Goal: Transaction & Acquisition: Purchase product/service

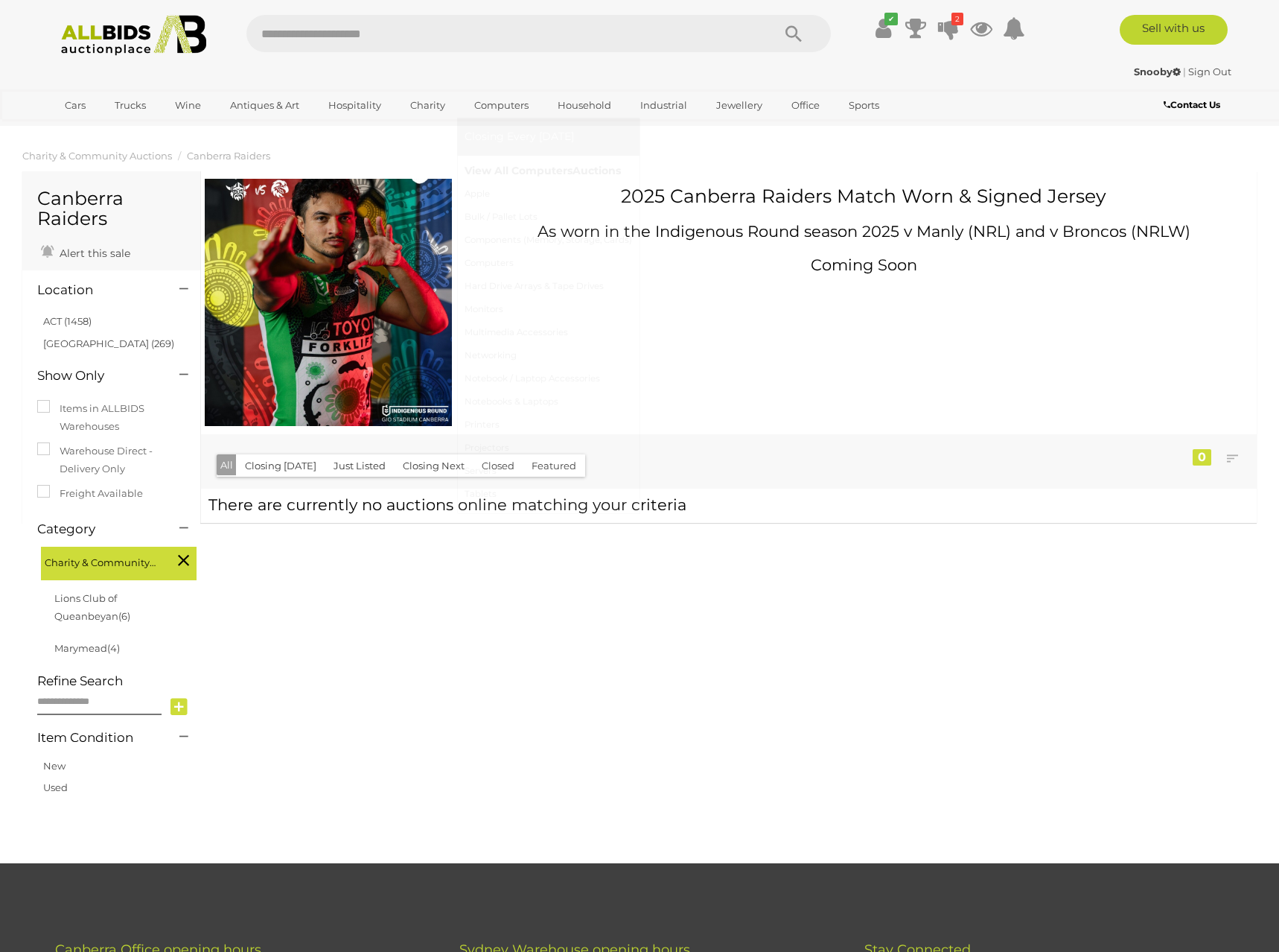
click at [502, 172] on link "View All Computers Auctions" at bounding box center [548, 171] width 167 height 23
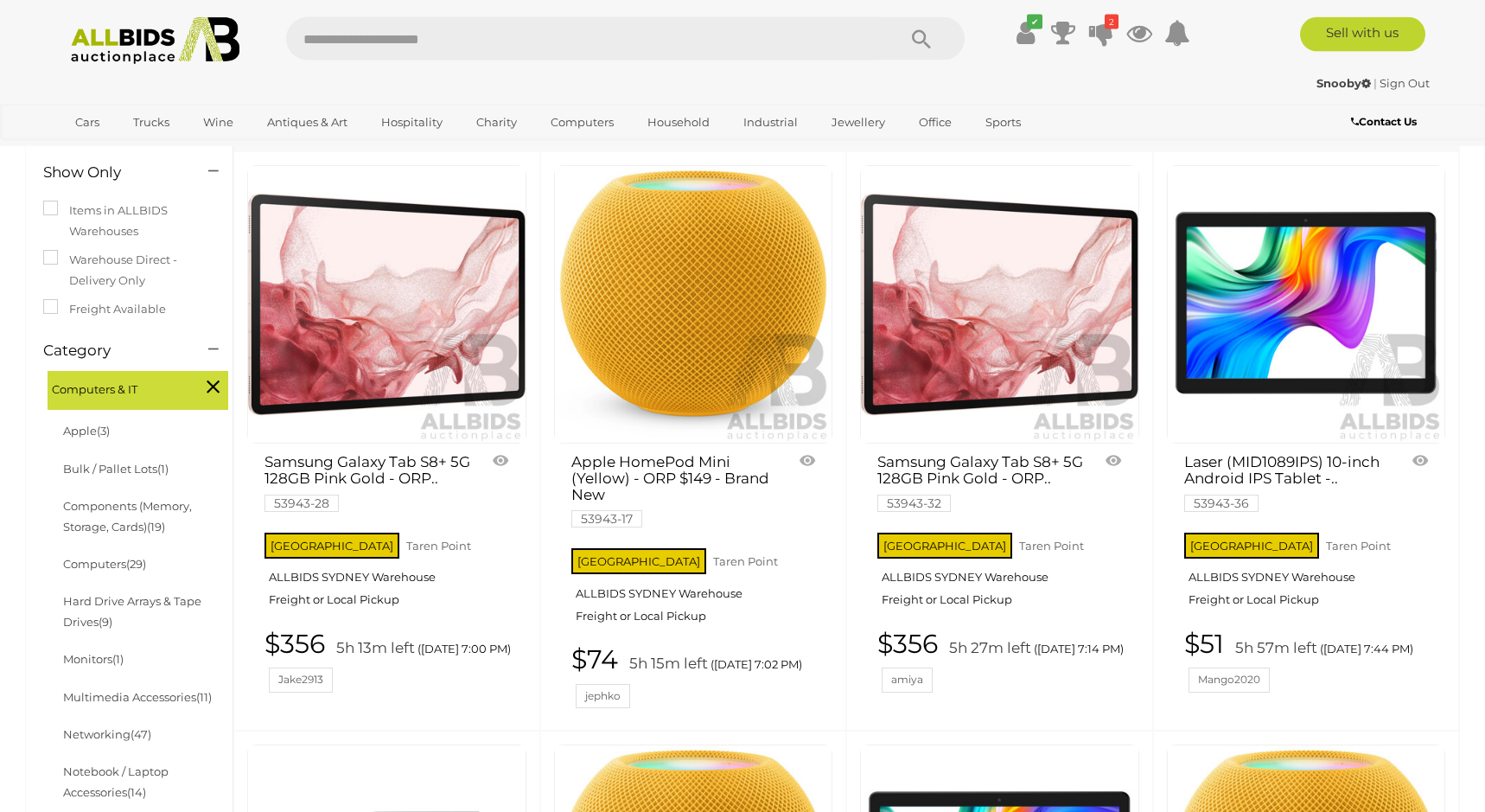
scroll to position [265, 0]
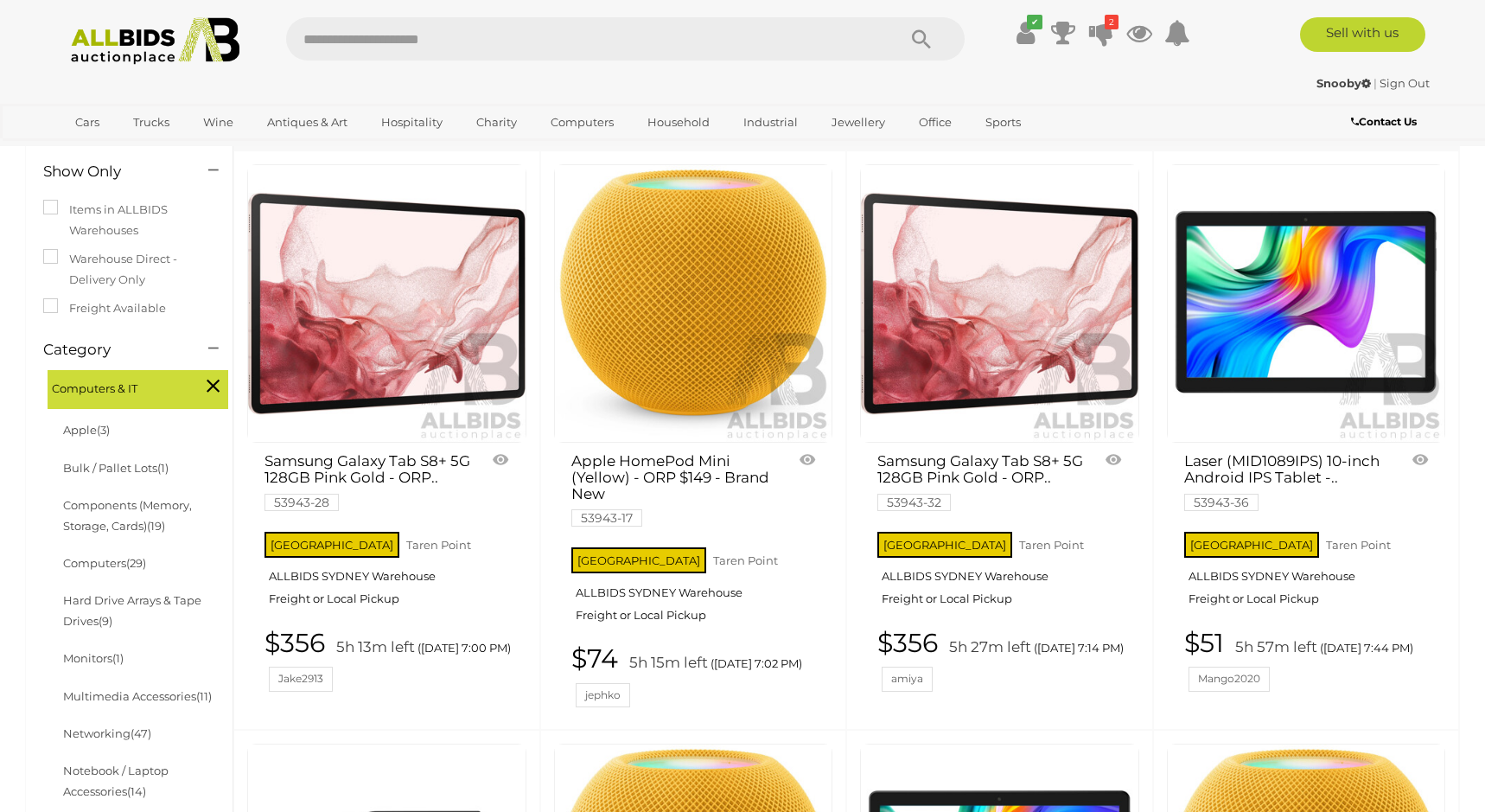
click at [413, 255] on link "Samsung Galaxy Tab S8+ 5G 128GB Pink Gold - ORP.. 53943-28" at bounding box center [368, 480] width 207 height 56
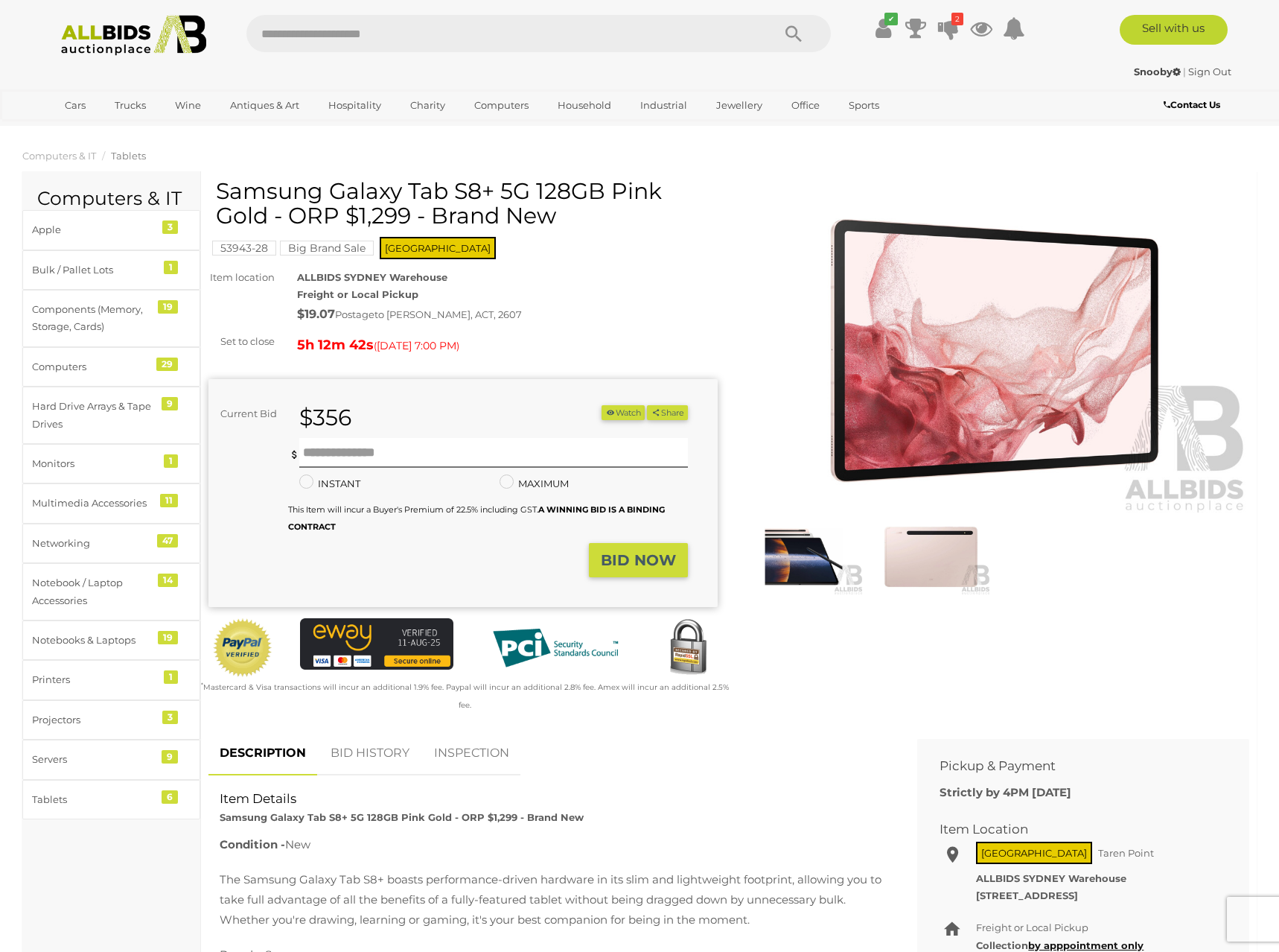
click at [340, 248] on mark "Big Brand Sale" at bounding box center [326, 248] width 94 height 15
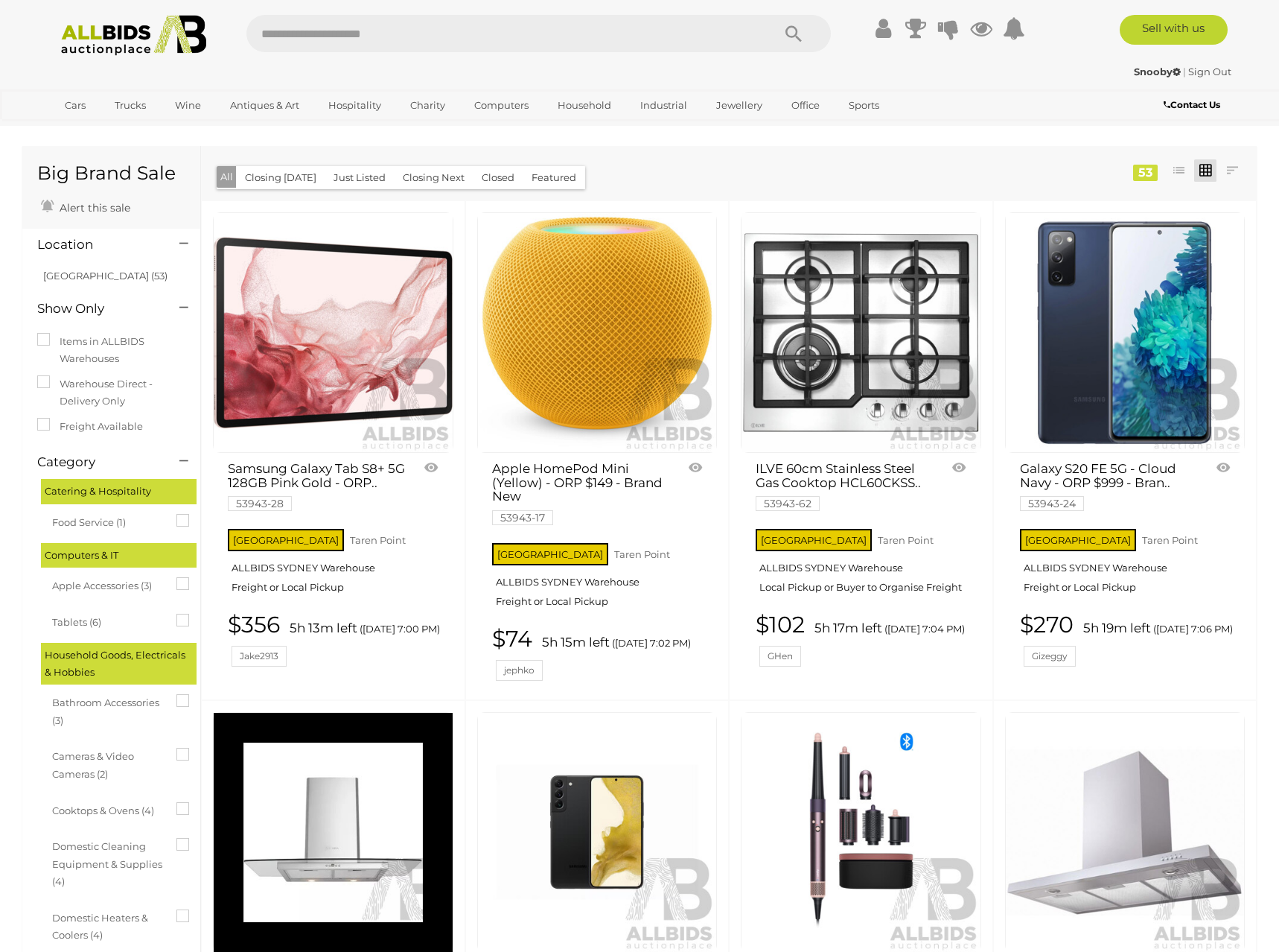
scroll to position [123, 0]
